Goal: Information Seeking & Learning: Find specific fact

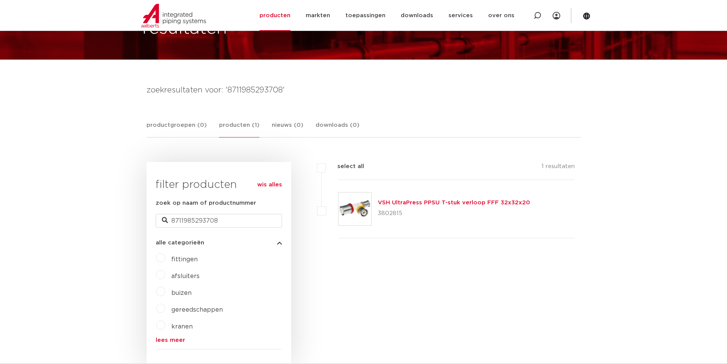
scroll to position [76, 0]
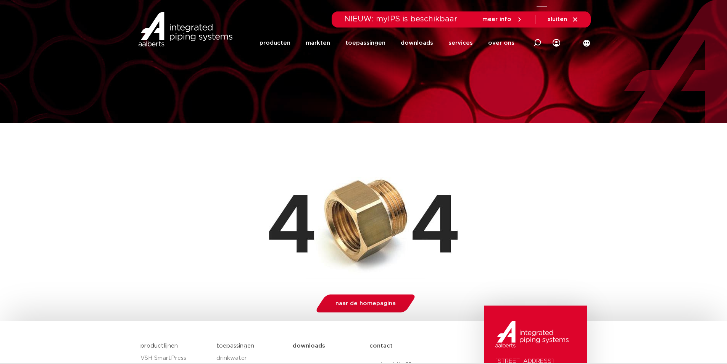
click at [535, 44] on icon at bounding box center [537, 43] width 8 height 8
drag, startPoint x: 373, startPoint y: 45, endPoint x: 224, endPoint y: 52, distance: 148.9
click at [224, 52] on div "Zoeken 8711985293708" at bounding box center [379, 43] width 354 height 34
paste input "SH BELUCHTERTAPKR 1/2 DE LUXE"
drag, startPoint x: 420, startPoint y: 42, endPoint x: 280, endPoint y: 50, distance: 139.5
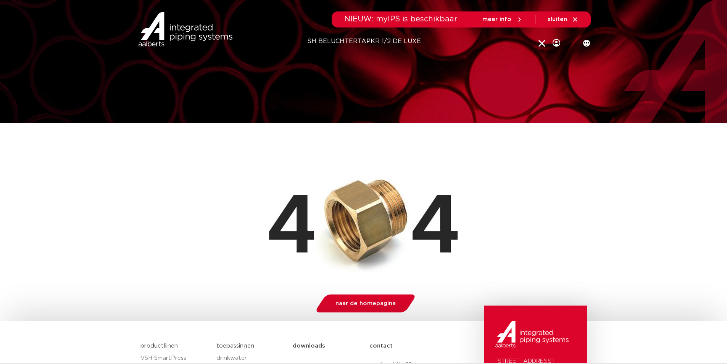
click at [280, 50] on div "Zoeken SH BELUCHTERTAPKR 1/2 DE LUXE" at bounding box center [379, 43] width 354 height 34
type input "3026375"
click button "Zoeken" at bounding box center [0, 0] width 0 height 0
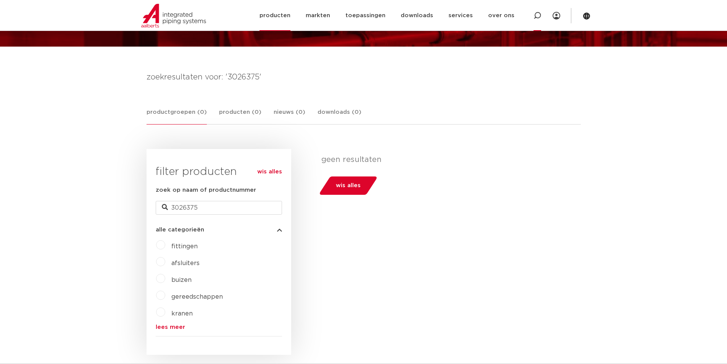
click at [541, 13] on icon at bounding box center [537, 16] width 8 height 8
type input "0500808"
click button "Zoeken" at bounding box center [0, 0] width 0 height 0
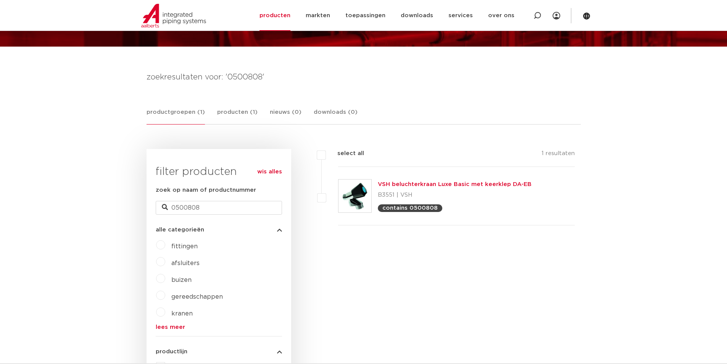
click at [417, 183] on link "VSH beluchterkraan Luxe Basic met keerklep DA-EB" at bounding box center [455, 184] width 154 height 6
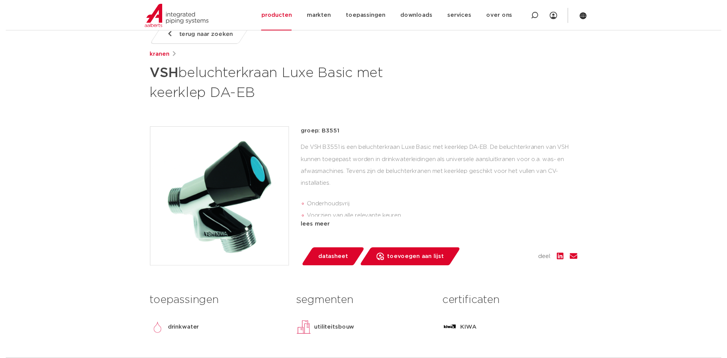
scroll to position [153, 0]
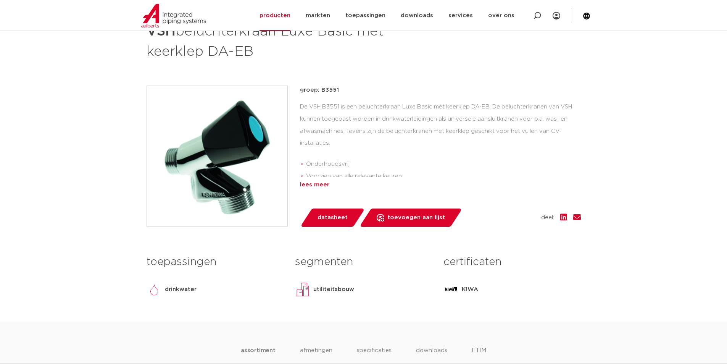
click at [311, 184] on div "lees meer" at bounding box center [440, 184] width 281 height 9
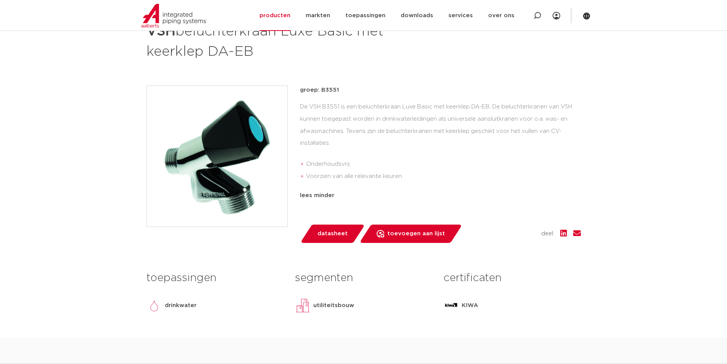
click at [340, 238] on span "datasheet" at bounding box center [332, 233] width 30 height 12
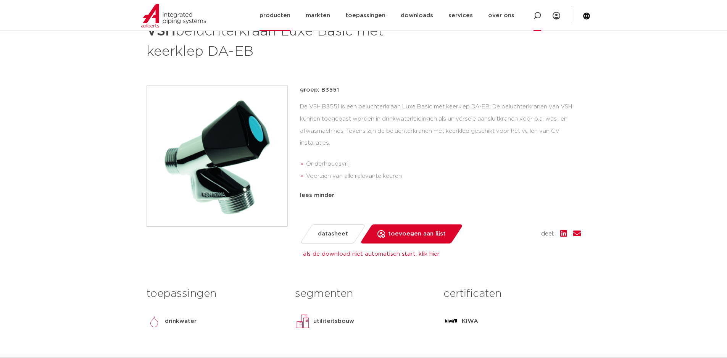
click at [536, 19] on icon at bounding box center [537, 16] width 8 height 8
type input "vsh project tapkraan"
click button "Zoeken" at bounding box center [0, 0] width 0 height 0
